Goal: Navigation & Orientation: Find specific page/section

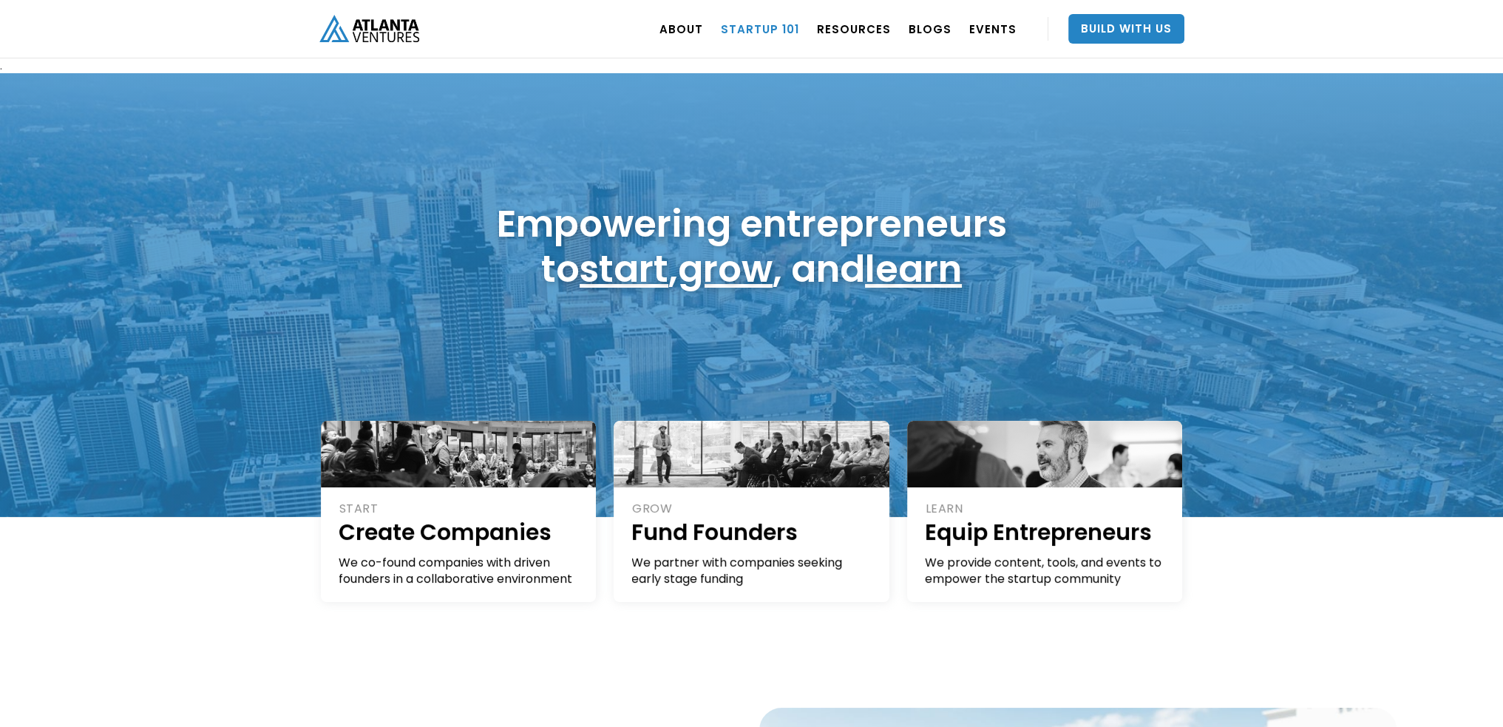
click at [762, 24] on link "Startup 101" at bounding box center [760, 28] width 78 height 41
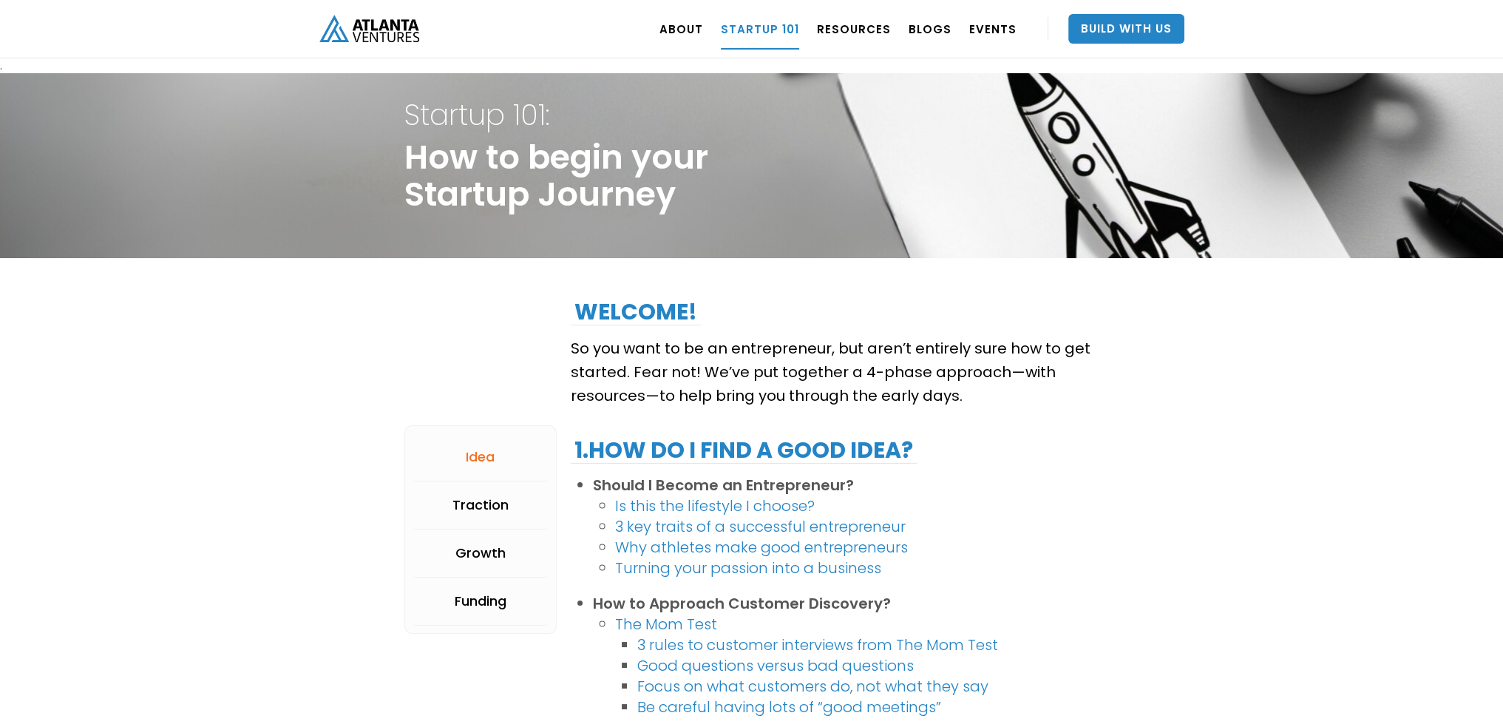
drag, startPoint x: 550, startPoint y: 440, endPoint x: 565, endPoint y: 157, distance: 282.8
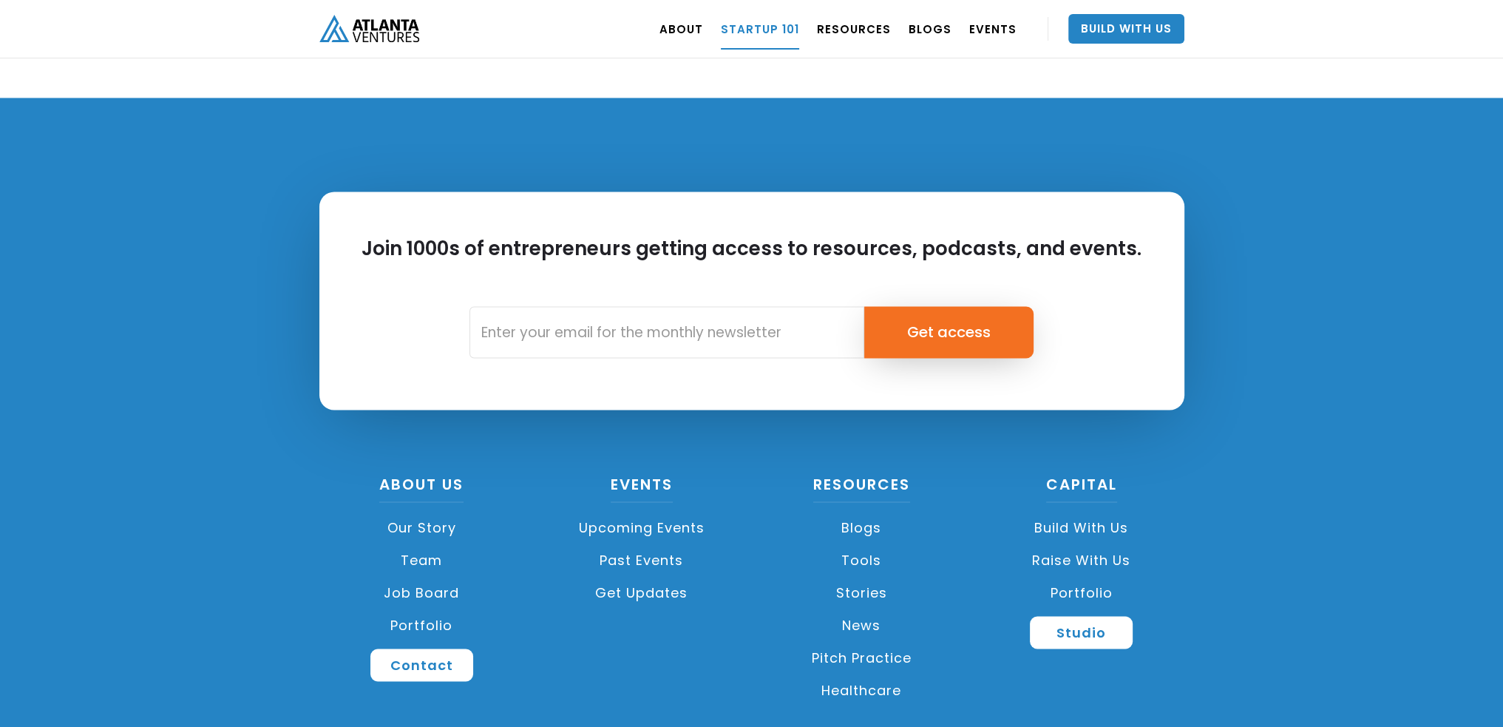
scroll to position [3460, 0]
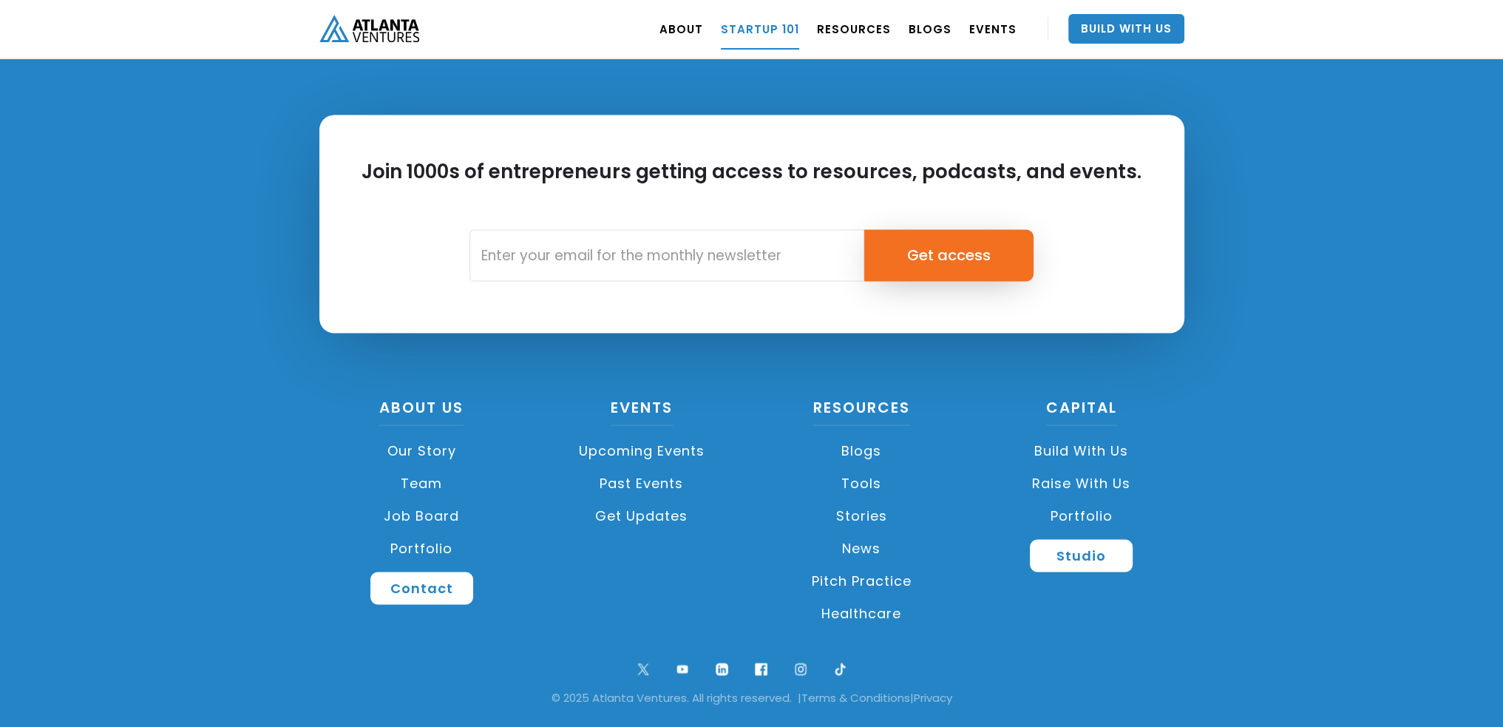
click at [426, 483] on link "Team" at bounding box center [422, 483] width 206 height 33
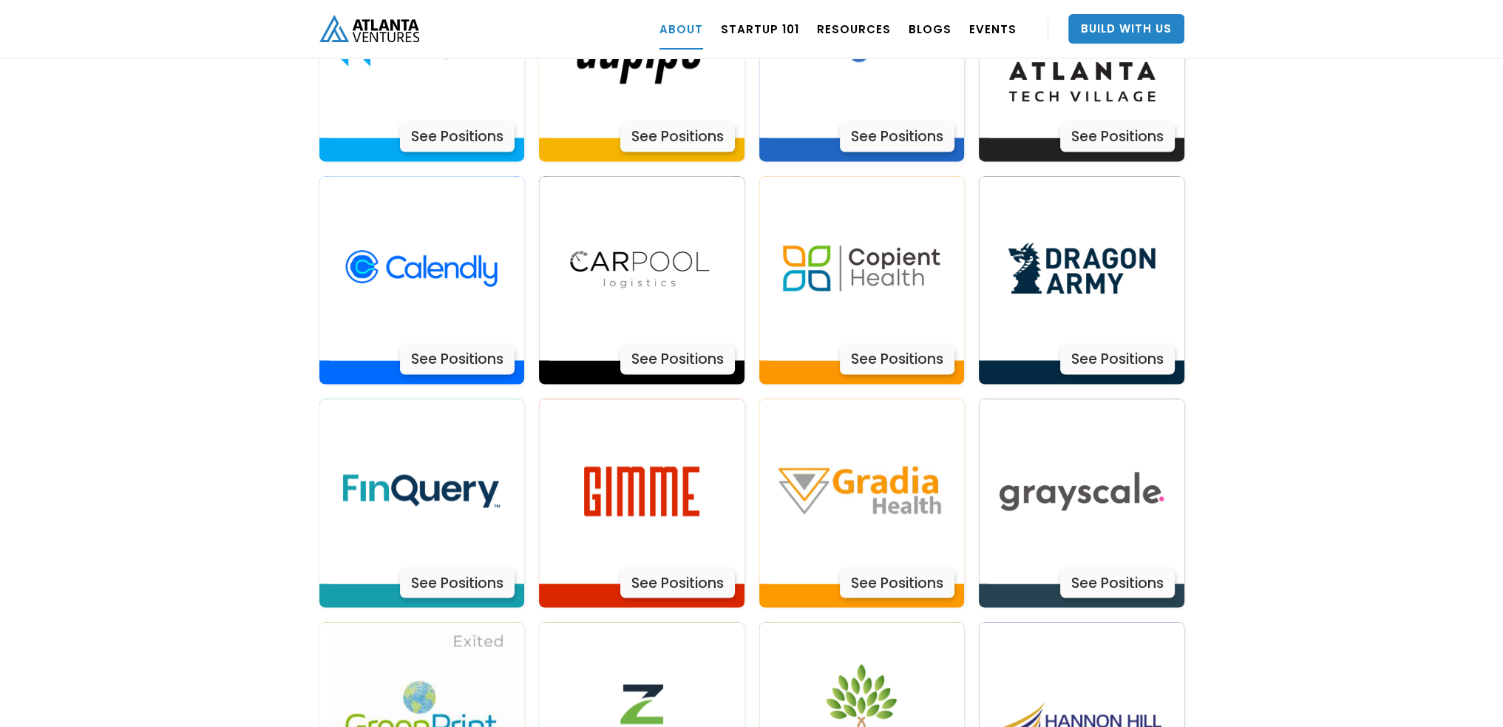
scroll to position [3206, 0]
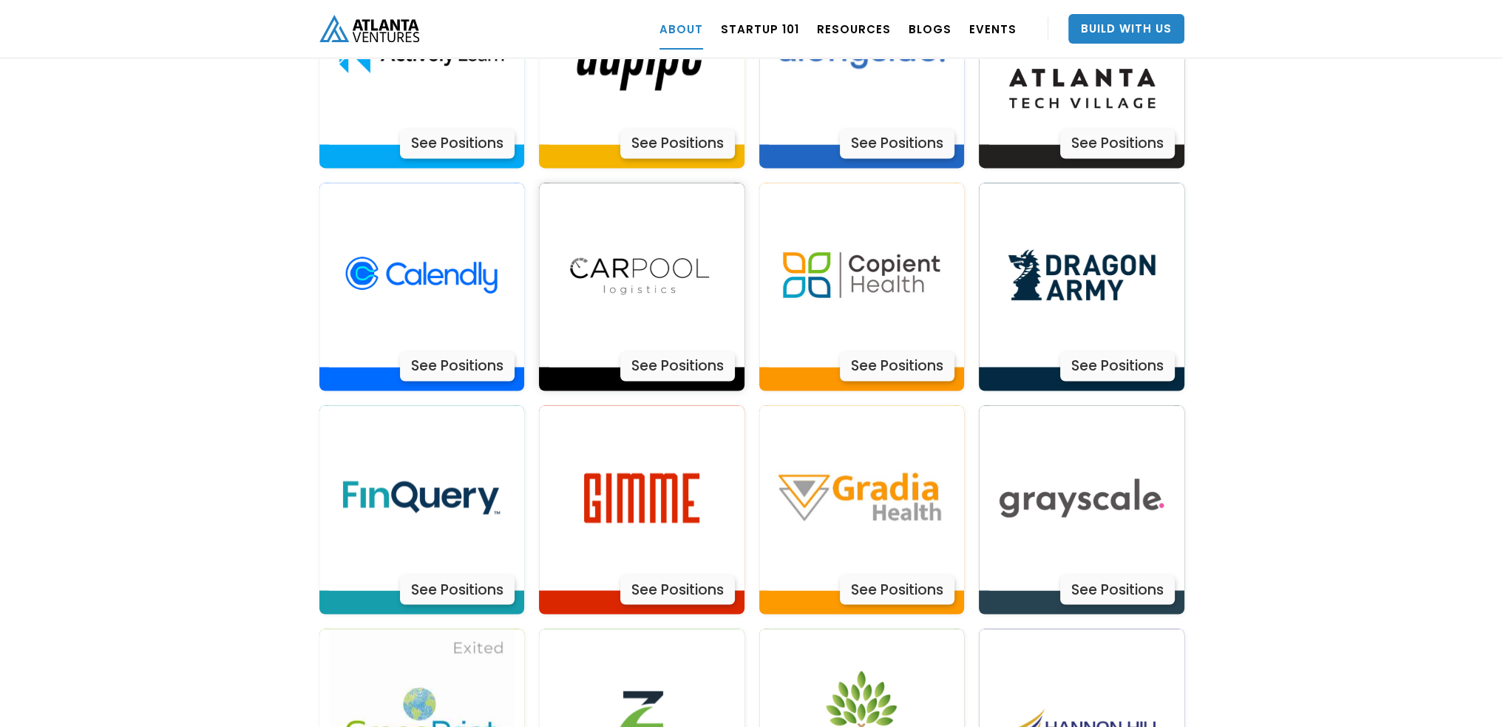
click at [683, 351] on div "See Positions" at bounding box center [677, 366] width 115 height 30
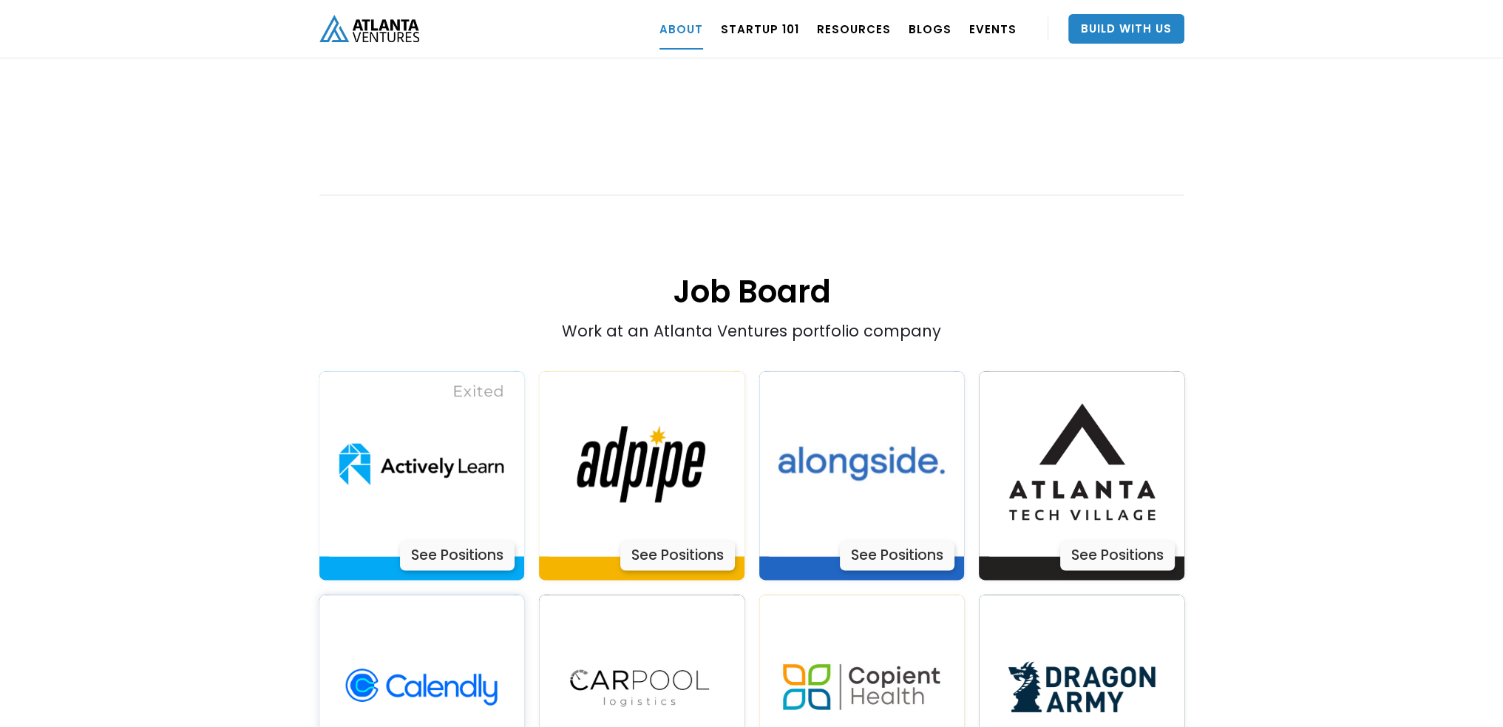
scroll to position [2762, 0]
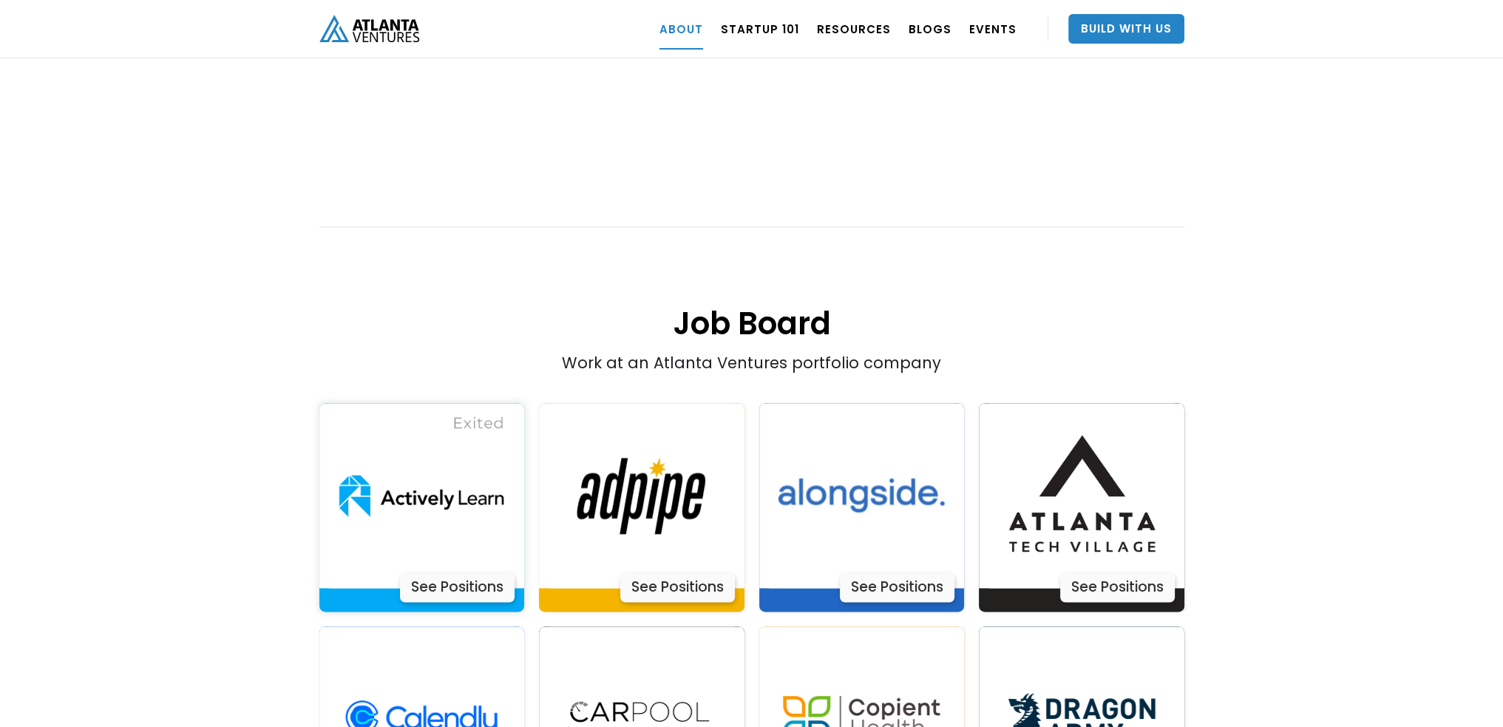
click at [464, 449] on img at bounding box center [421, 495] width 185 height 185
click at [684, 429] on img at bounding box center [641, 495] width 185 height 185
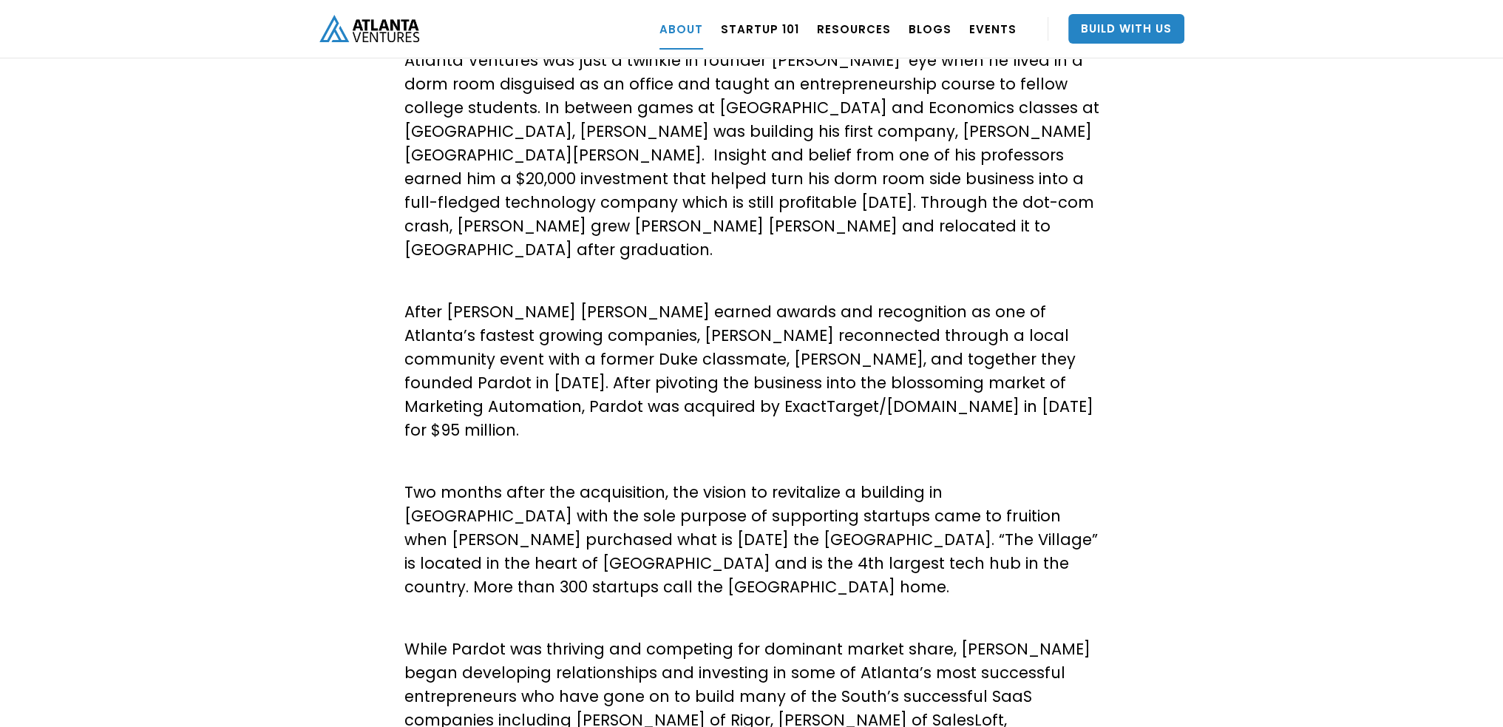
scroll to position [0, 0]
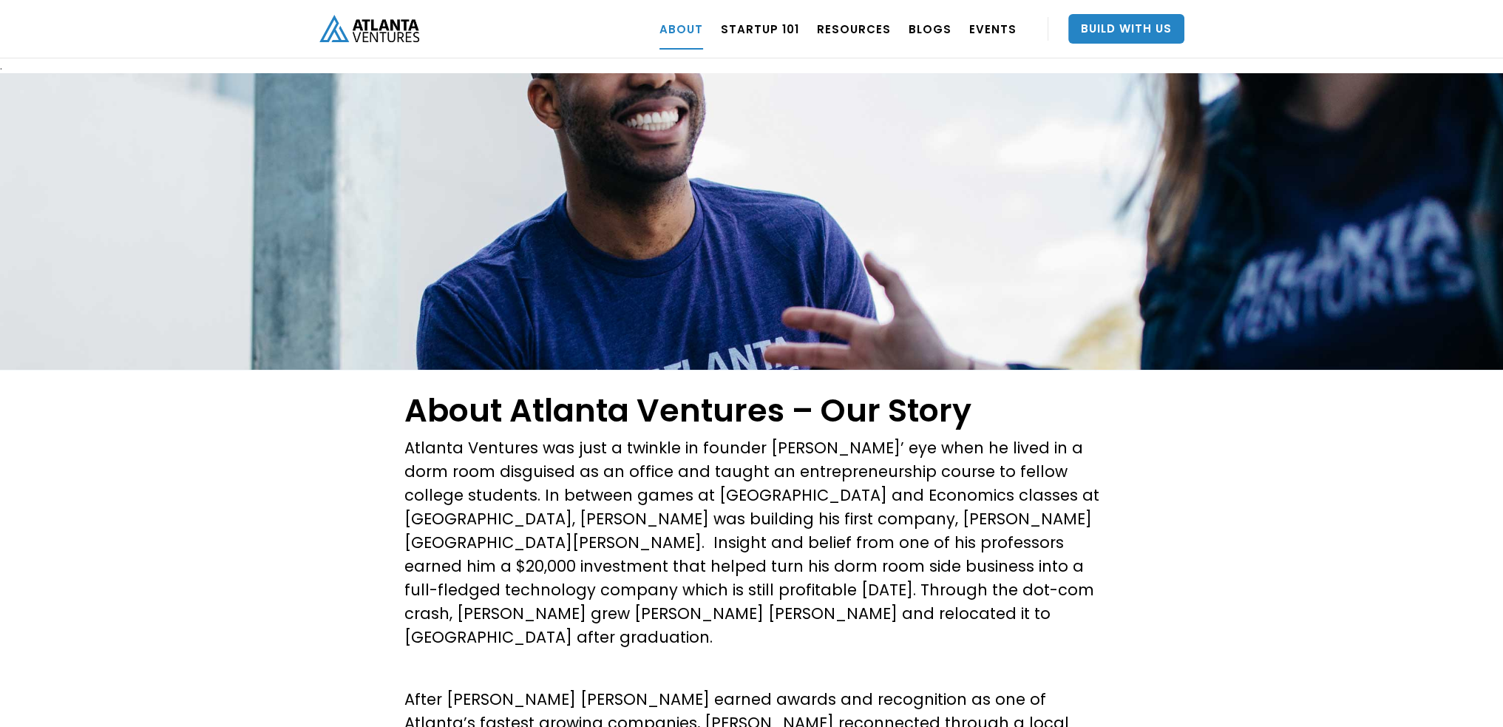
drag, startPoint x: 1228, startPoint y: 165, endPoint x: 1041, endPoint y: -69, distance: 299.3
